Goal: Task Accomplishment & Management: Manage account settings

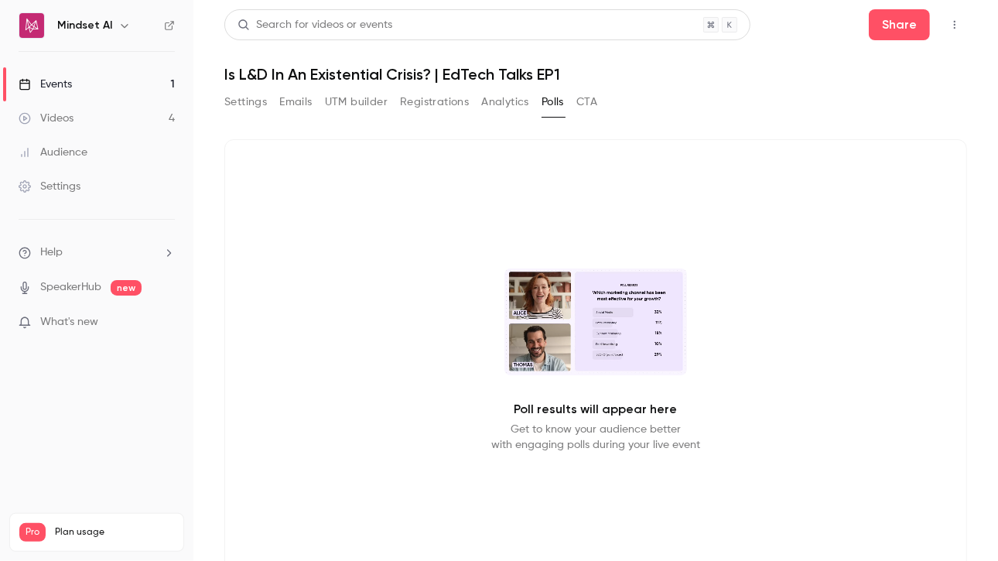
scroll to position [3, 0]
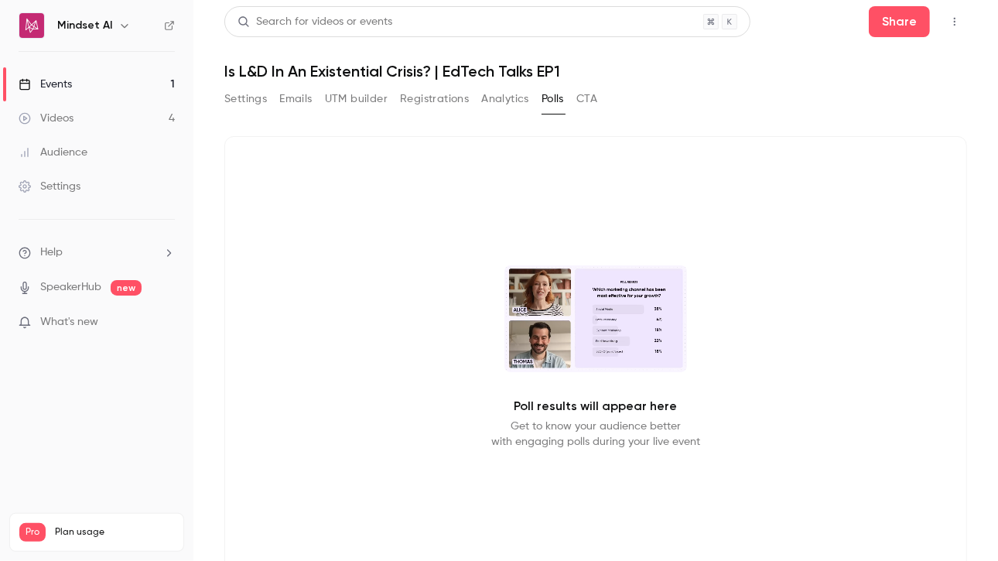
click at [428, 102] on button "Registrations" at bounding box center [434, 99] width 69 height 25
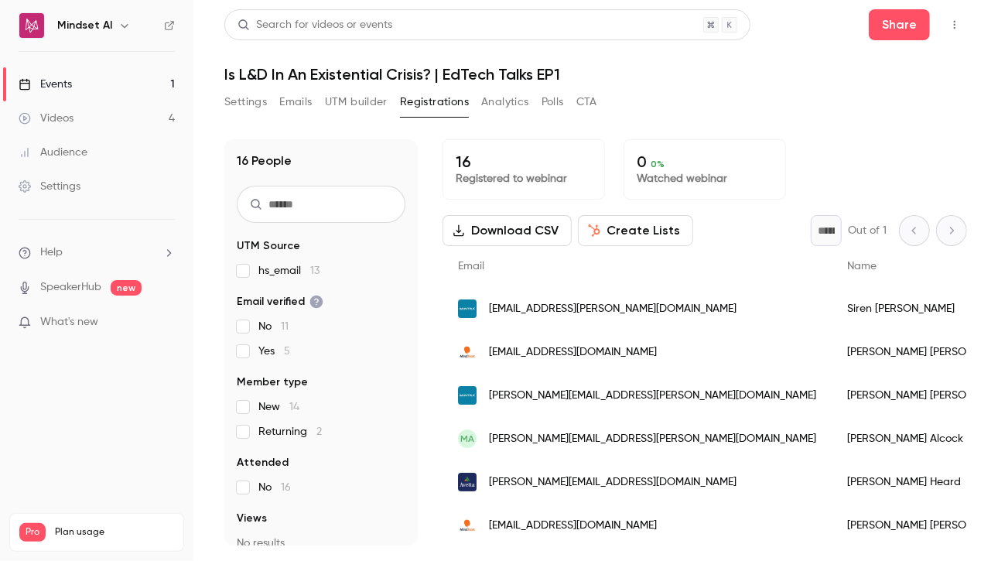
click at [242, 94] on button "Settings" at bounding box center [245, 102] width 43 height 25
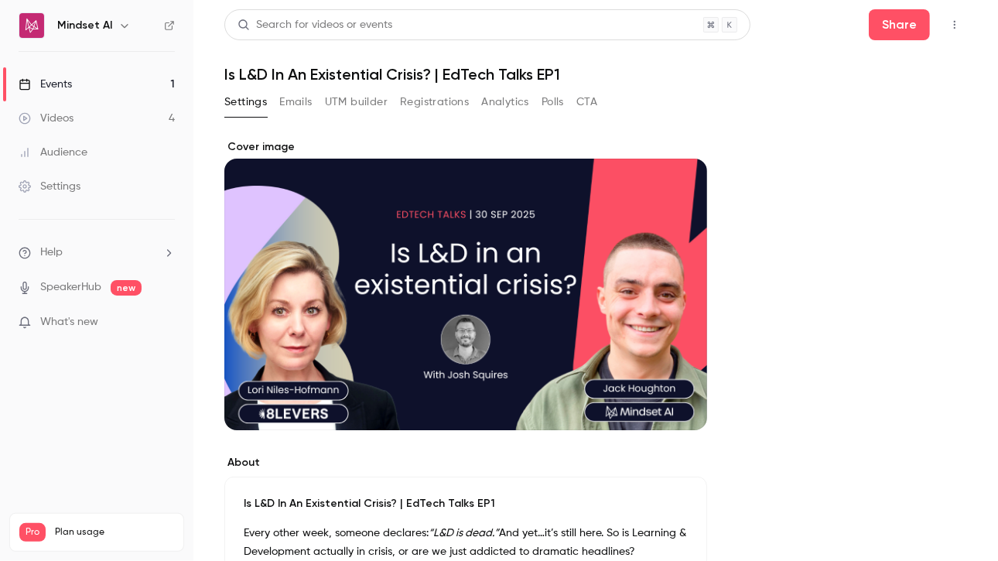
click at [558, 104] on button "Polls" at bounding box center [552, 102] width 22 height 25
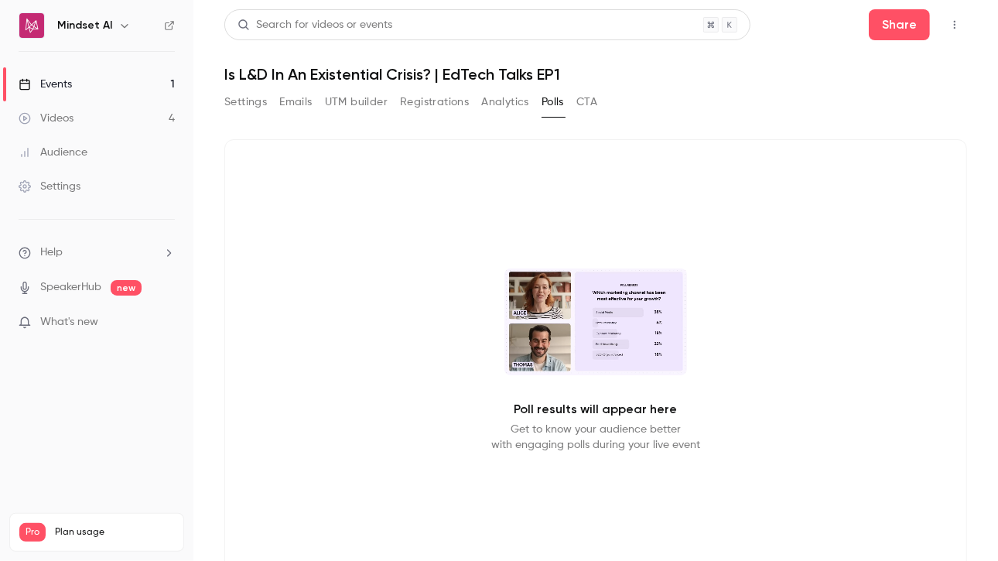
click at [84, 196] on link "Settings" at bounding box center [96, 186] width 193 height 34
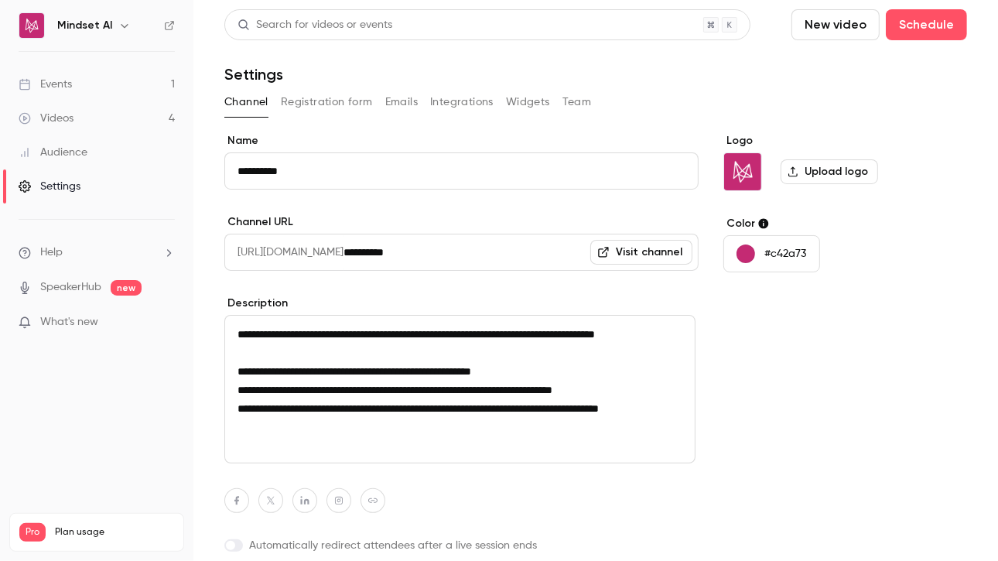
scroll to position [1, 0]
click at [54, 155] on div "Audience" at bounding box center [53, 152] width 69 height 15
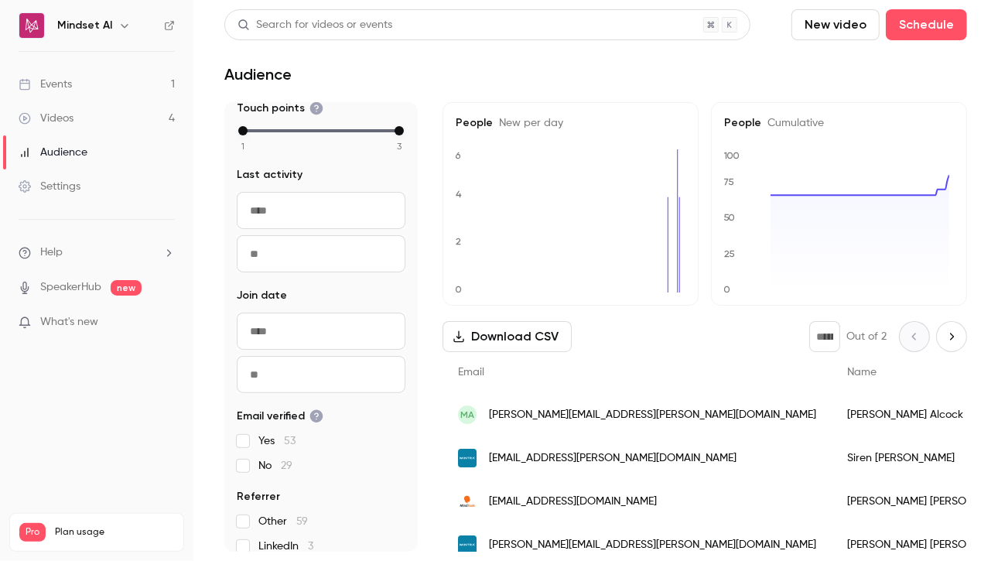
scroll to position [196, 0]
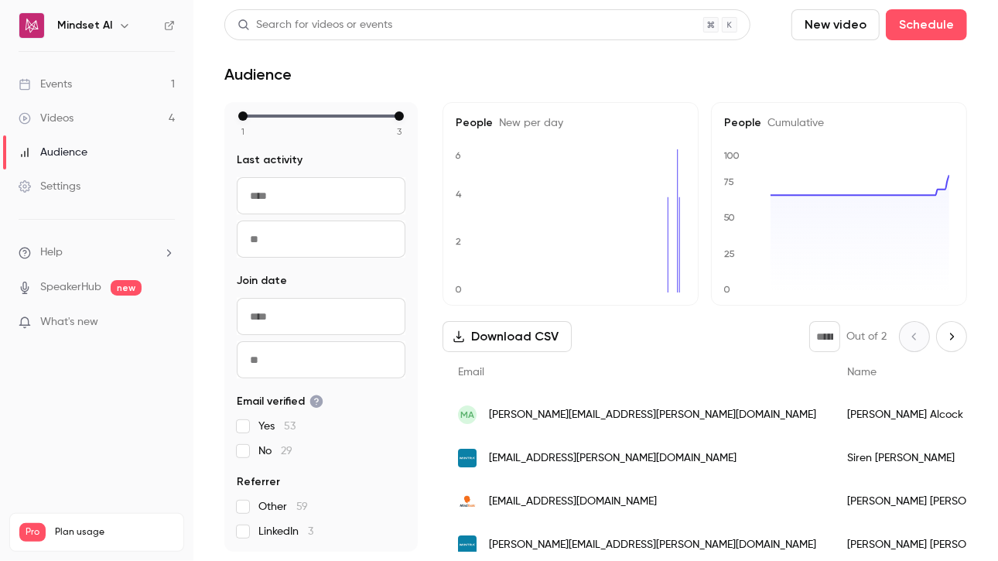
click at [73, 116] on div "Videos" at bounding box center [46, 118] width 55 height 15
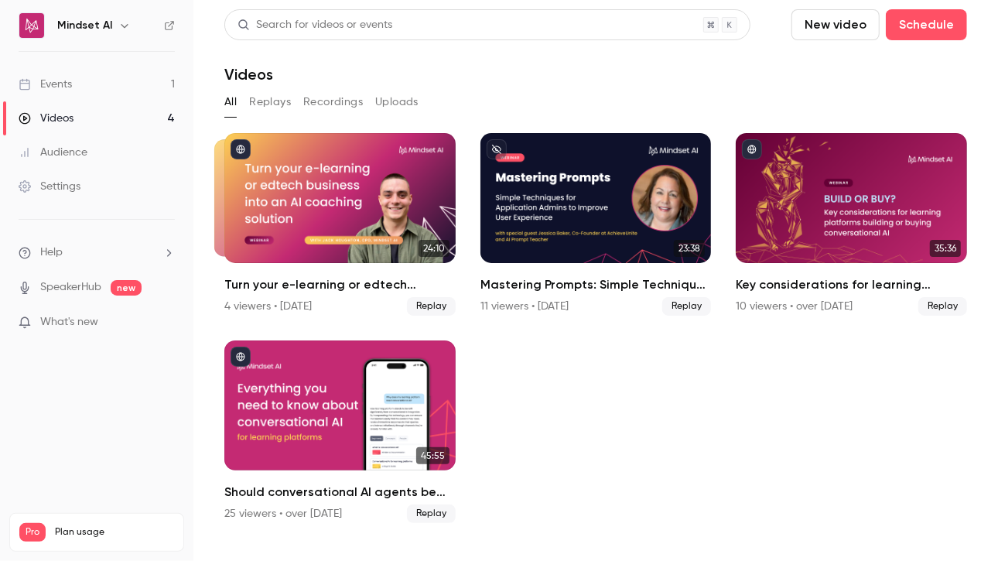
click at [70, 81] on div "Events" at bounding box center [45, 84] width 53 height 15
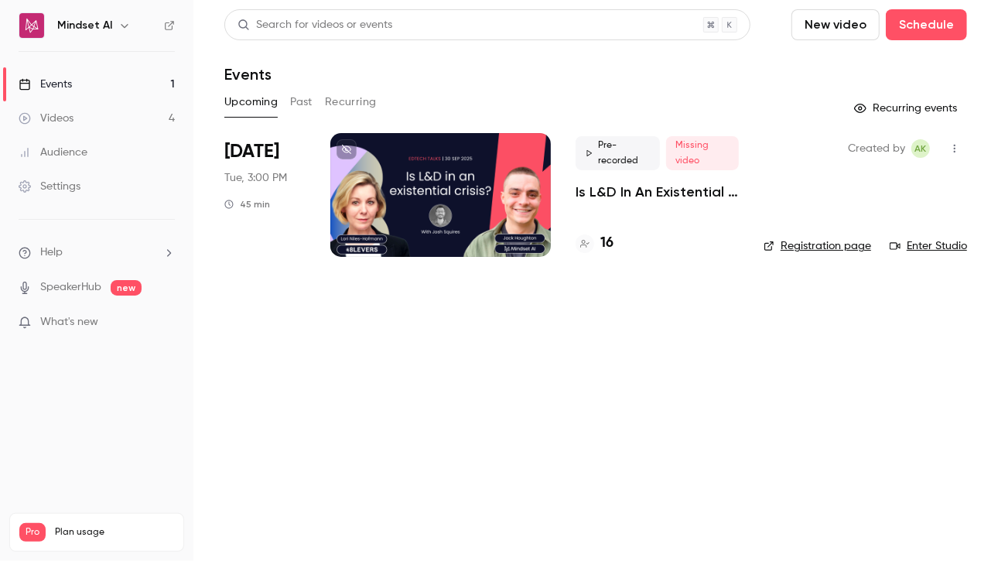
click at [910, 253] on link "Enter Studio" at bounding box center [928, 245] width 77 height 15
click at [901, 244] on link "Enter Studio" at bounding box center [928, 245] width 77 height 15
click at [359, 108] on button "Recurring" at bounding box center [351, 102] width 52 height 25
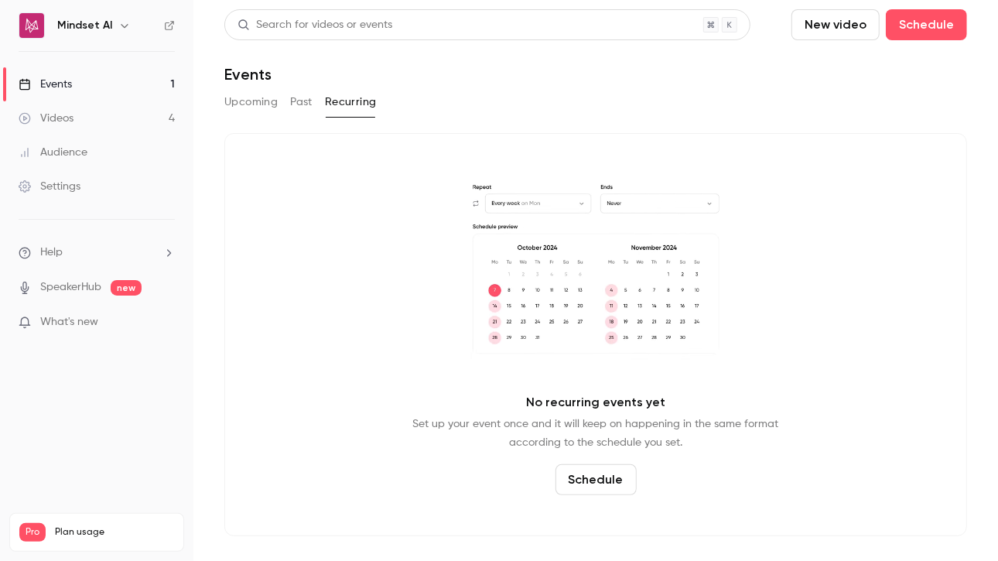
click at [224, 120] on div "Upcoming Past Recurring" at bounding box center [595, 105] width 743 height 31
click at [243, 101] on button "Upcoming" at bounding box center [250, 102] width 53 height 25
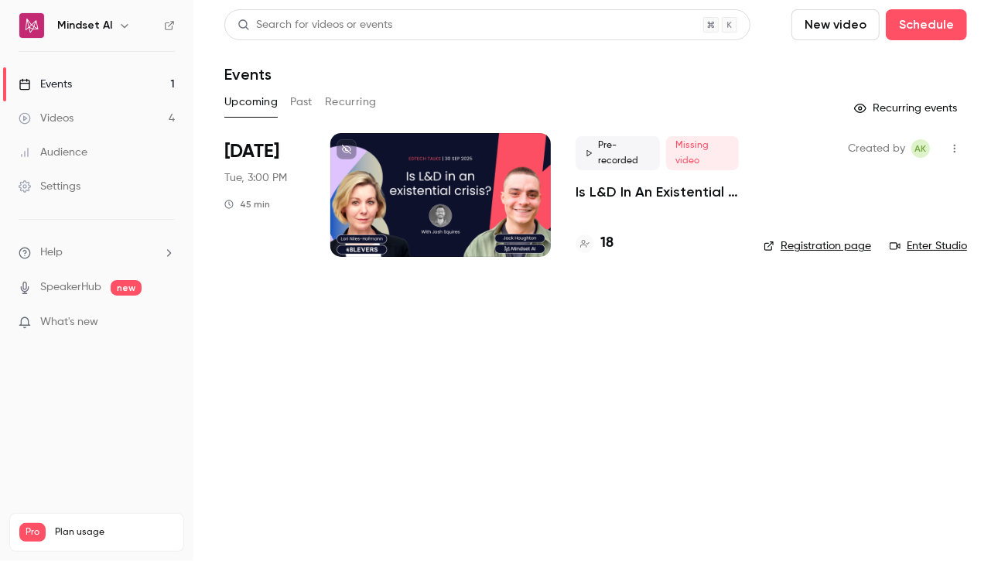
click at [631, 192] on p "Is L&D In An Existential Crisis? | EdTech Talks EP1" at bounding box center [657, 192] width 163 height 19
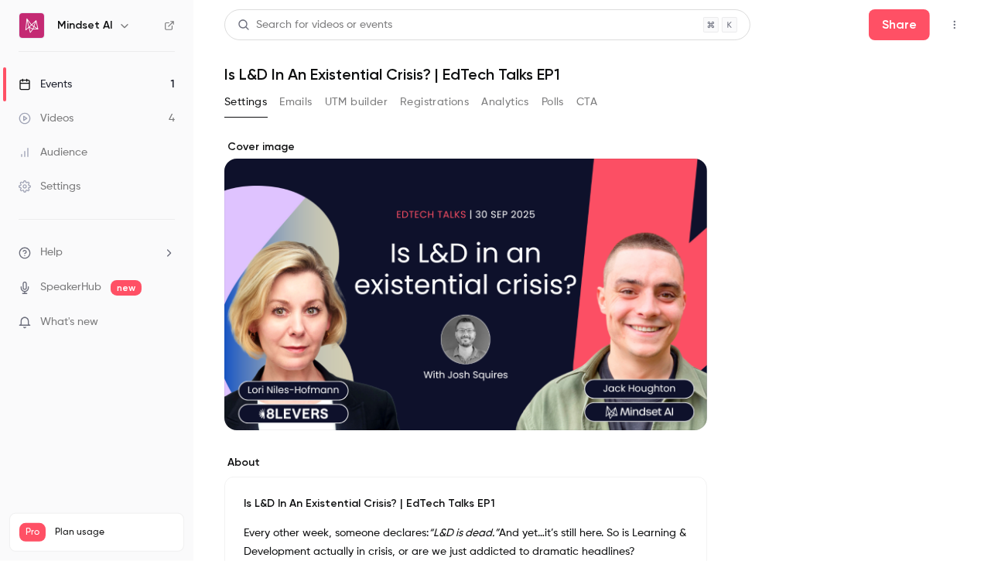
click at [302, 101] on button "Emails" at bounding box center [295, 102] width 32 height 25
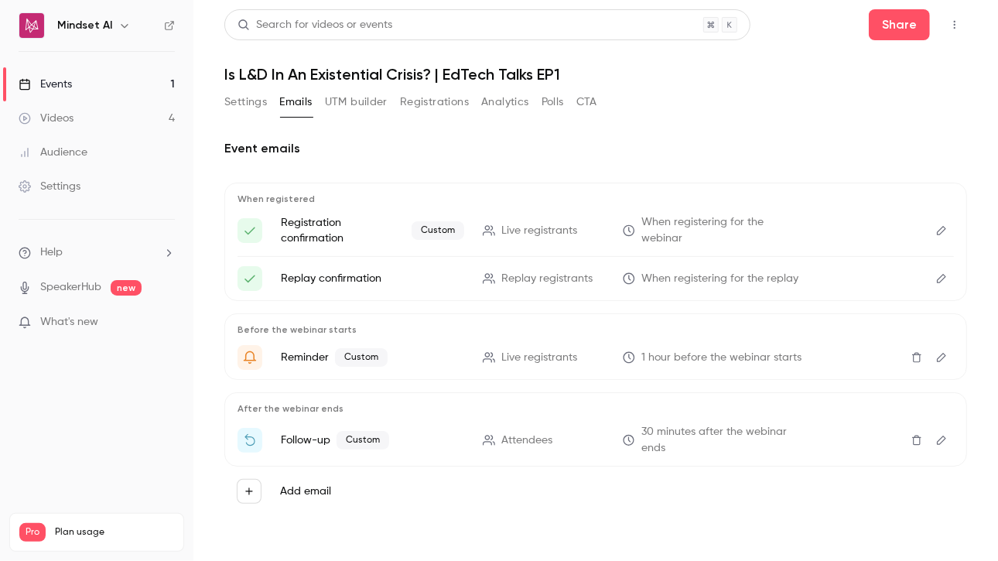
click at [504, 108] on button "Analytics" at bounding box center [505, 102] width 48 height 25
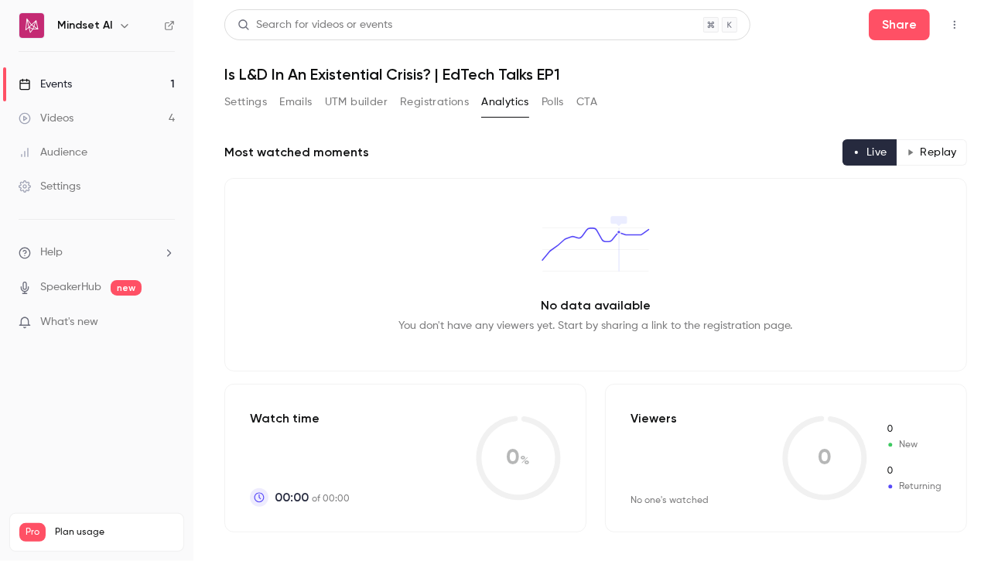
click at [450, 107] on button "Registrations" at bounding box center [434, 102] width 69 height 25
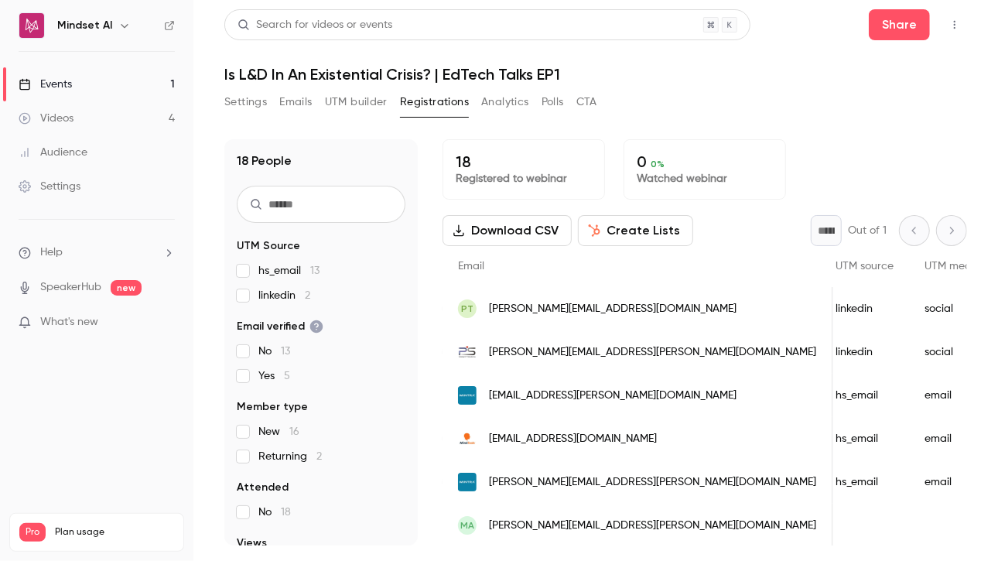
scroll to position [0, 546]
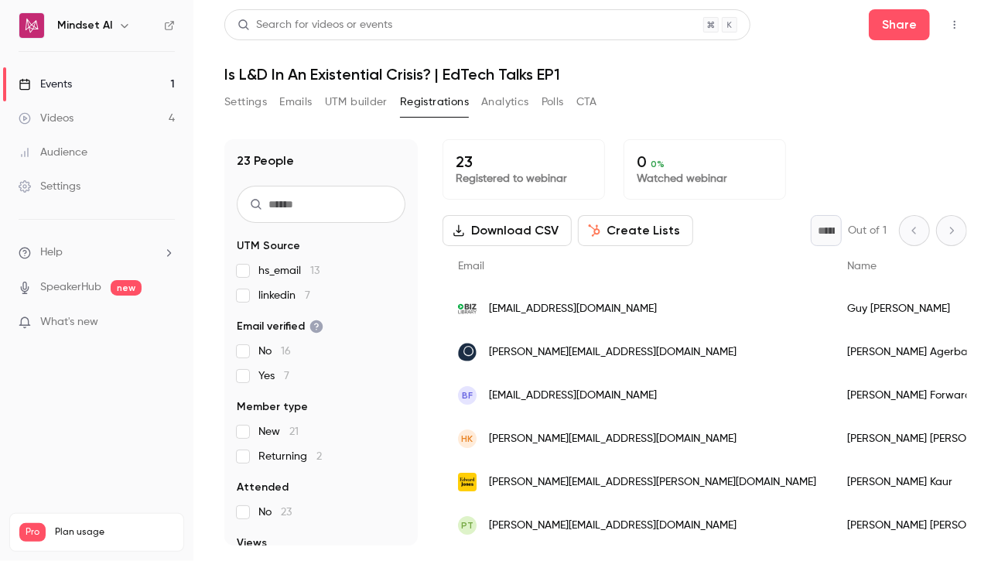
click at [296, 293] on span "linkedin 7" at bounding box center [284, 295] width 52 height 15
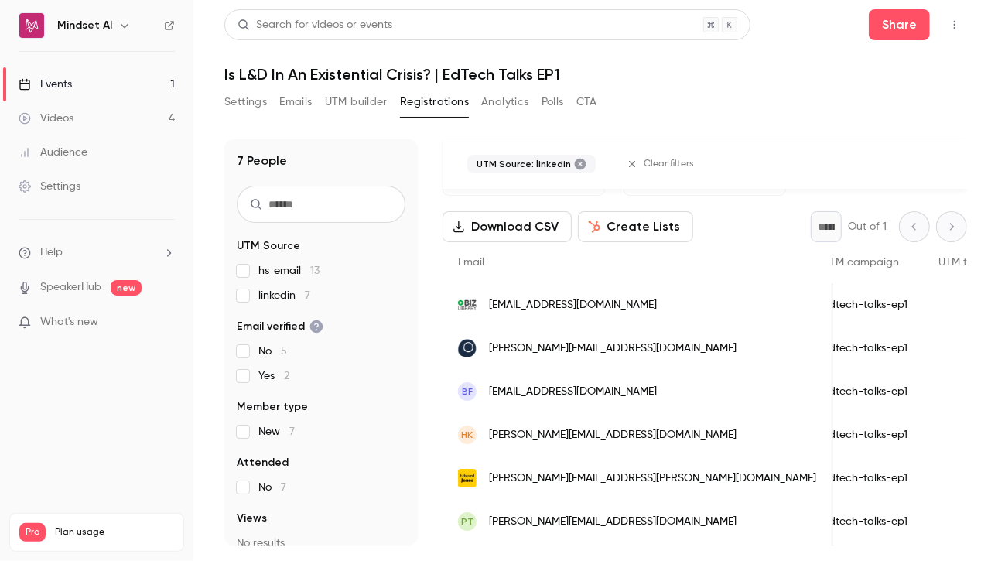
scroll to position [105, 0]
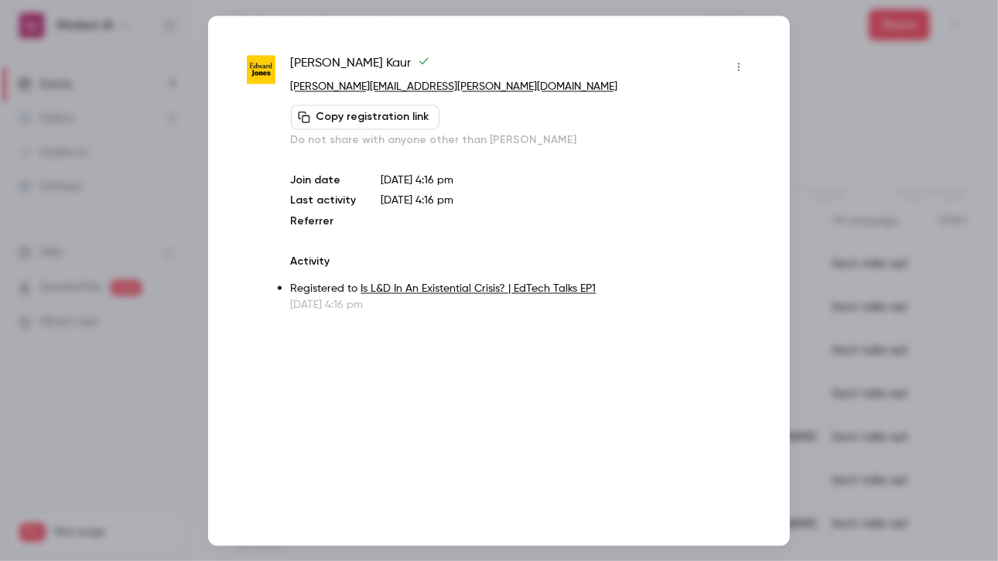
click at [929, 95] on div at bounding box center [499, 280] width 998 height 561
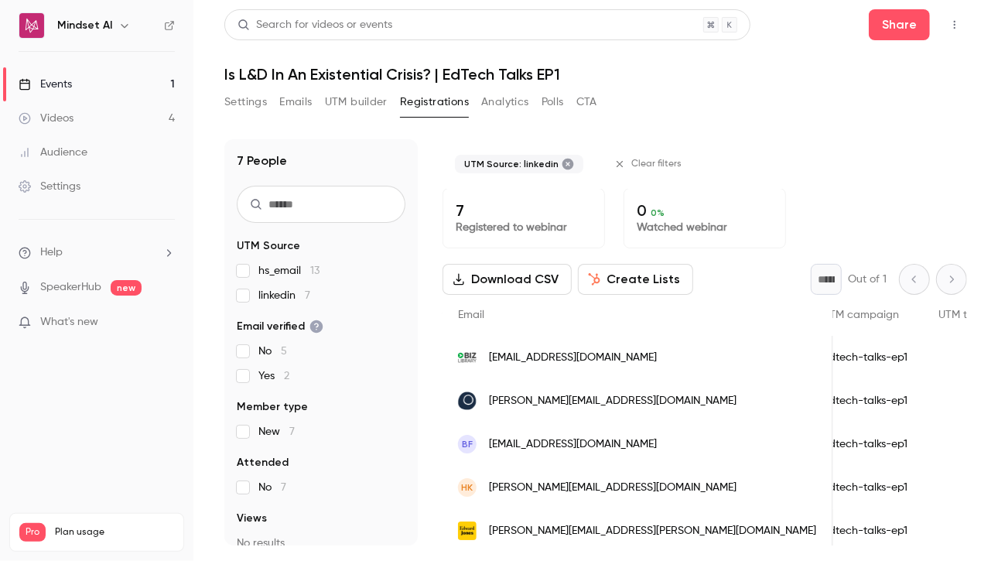
scroll to position [0, 0]
click at [254, 108] on button "Settings" at bounding box center [245, 102] width 43 height 25
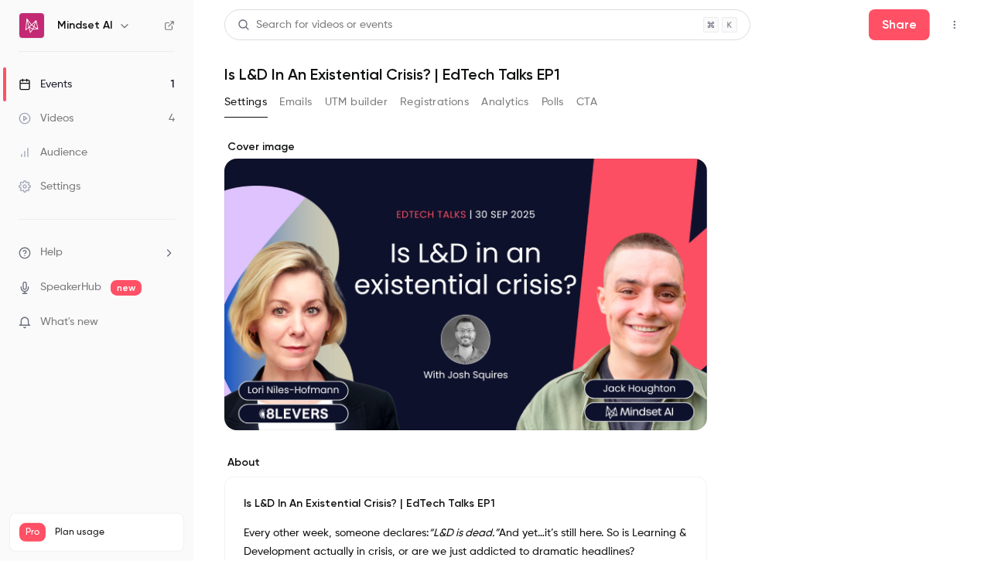
click at [420, 107] on button "Registrations" at bounding box center [434, 102] width 69 height 25
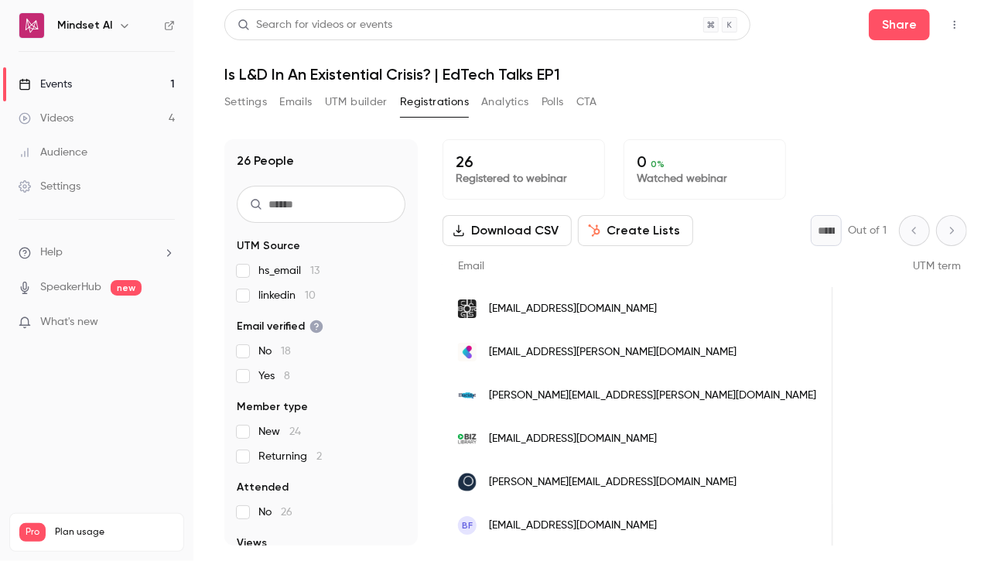
scroll to position [0, 826]
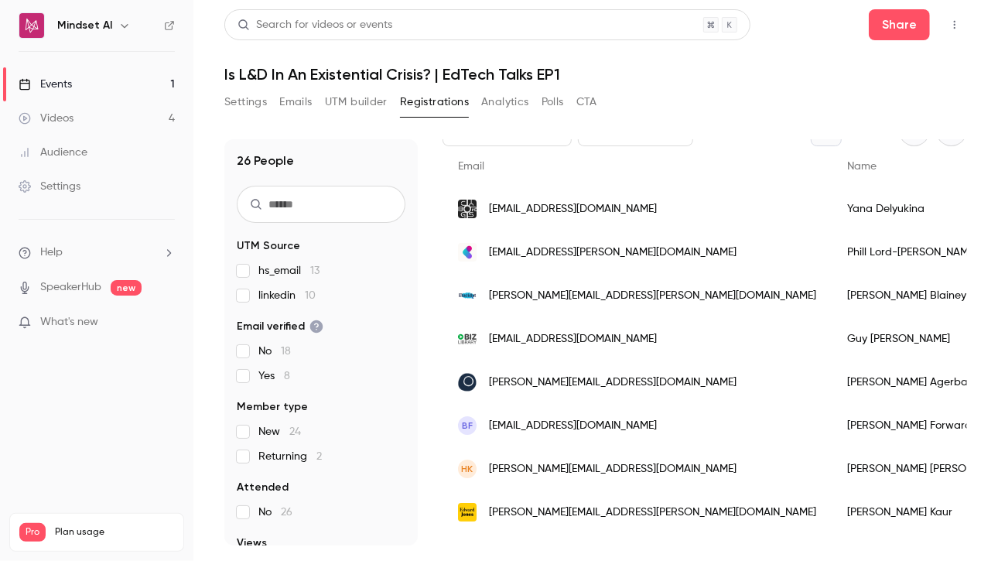
scroll to position [103, 0]
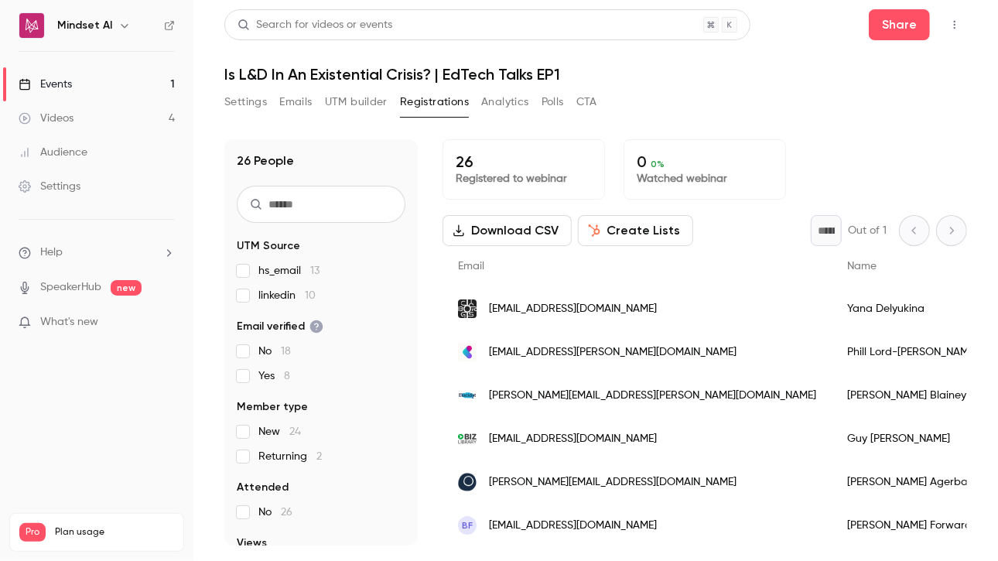
click at [279, 105] on div "Settings Emails UTM builder Registrations Analytics Polls CTA" at bounding box center [410, 102] width 373 height 25
click at [261, 107] on button "Settings" at bounding box center [245, 102] width 43 height 25
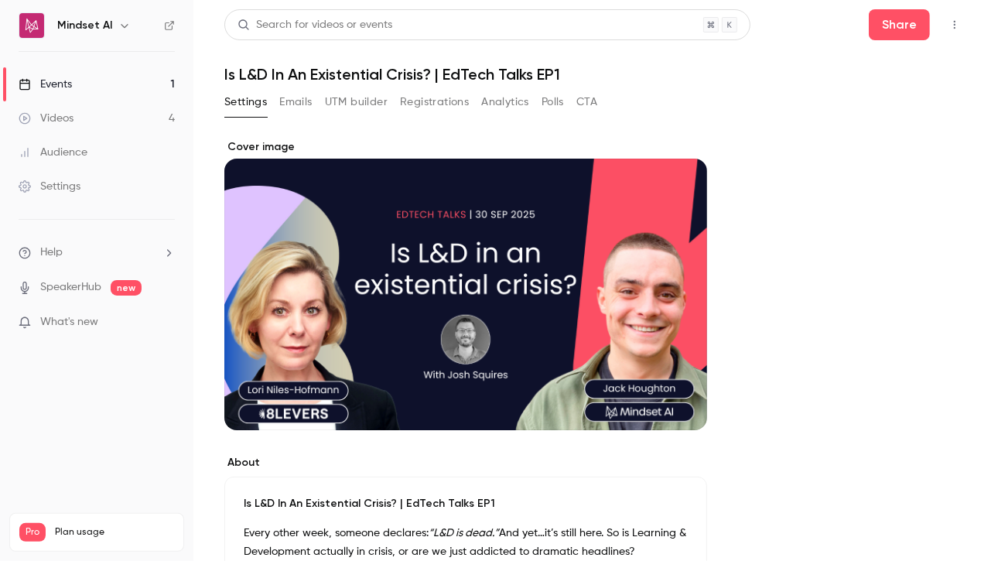
click at [432, 111] on button "Registrations" at bounding box center [434, 102] width 69 height 25
